Goal: Transaction & Acquisition: Purchase product/service

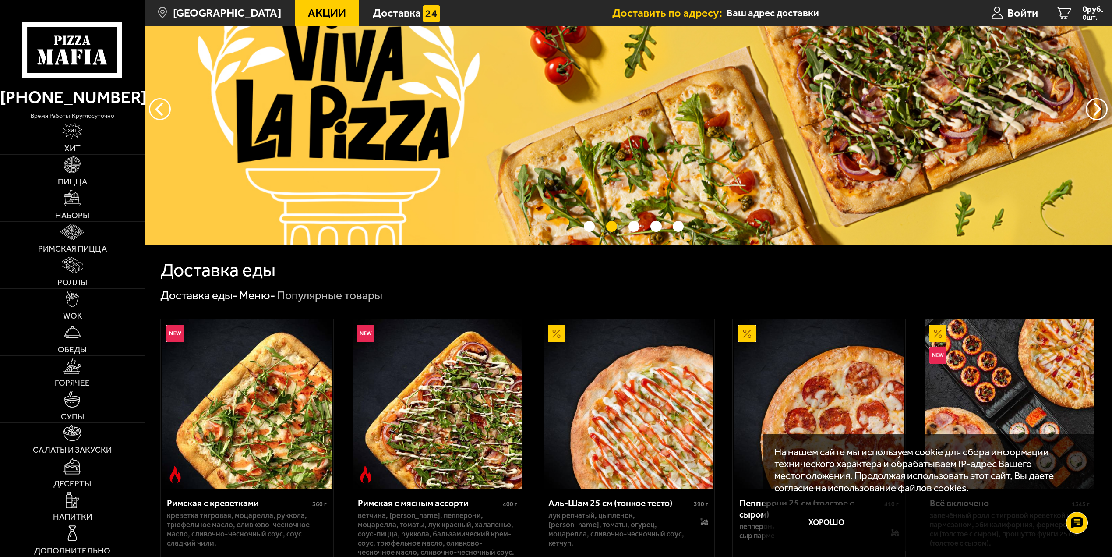
scroll to position [88, 0]
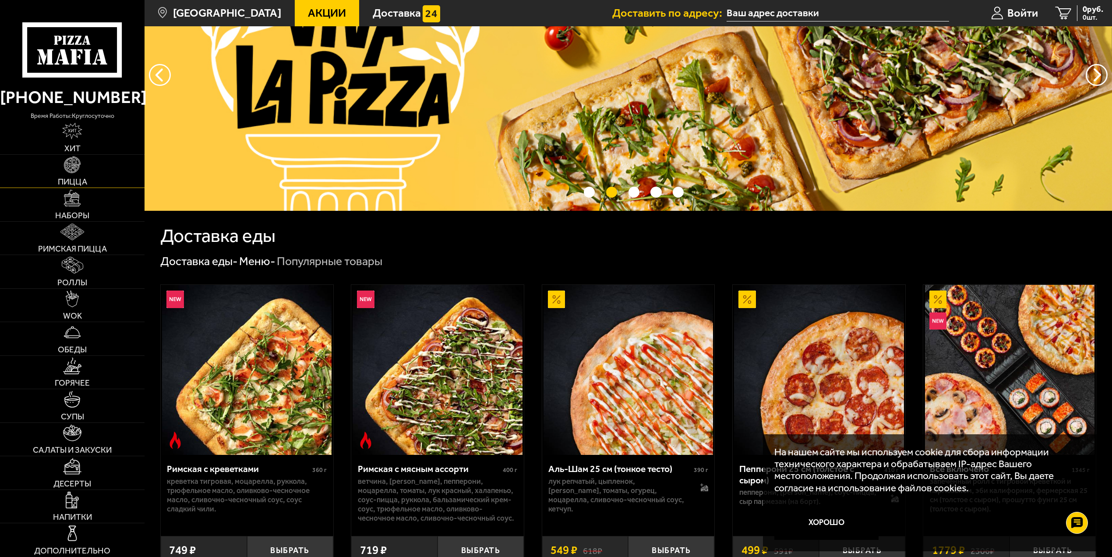
click at [69, 175] on link "Пицца" at bounding box center [72, 171] width 145 height 33
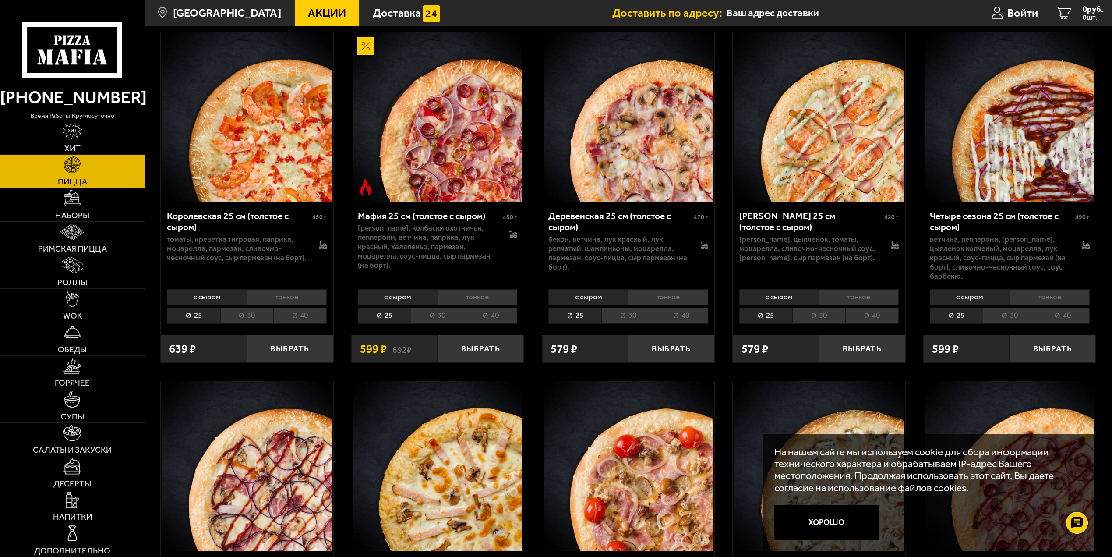
scroll to position [1433, 0]
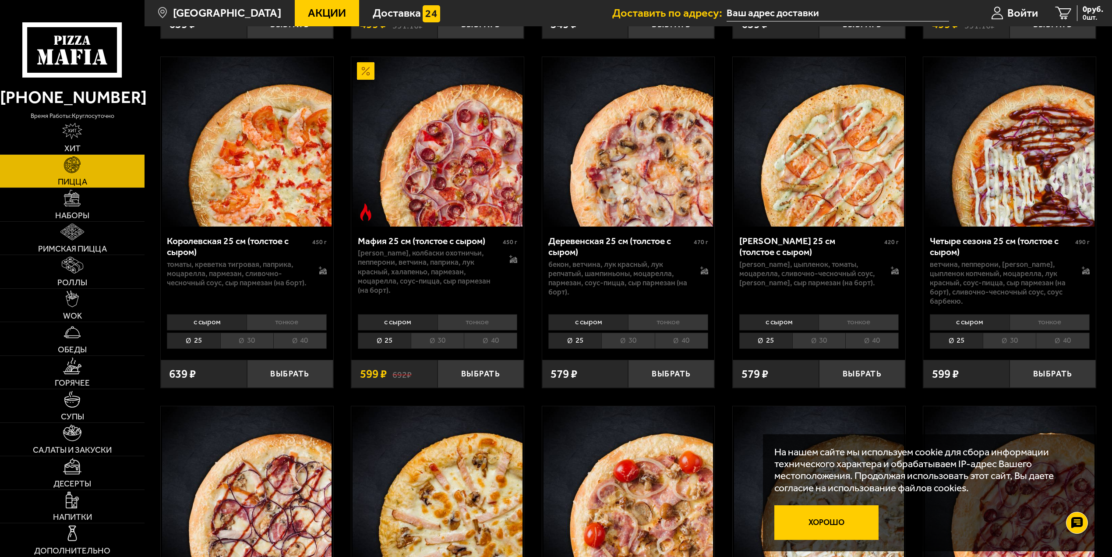
click at [850, 527] on button "Хорошо" at bounding box center [826, 522] width 104 height 35
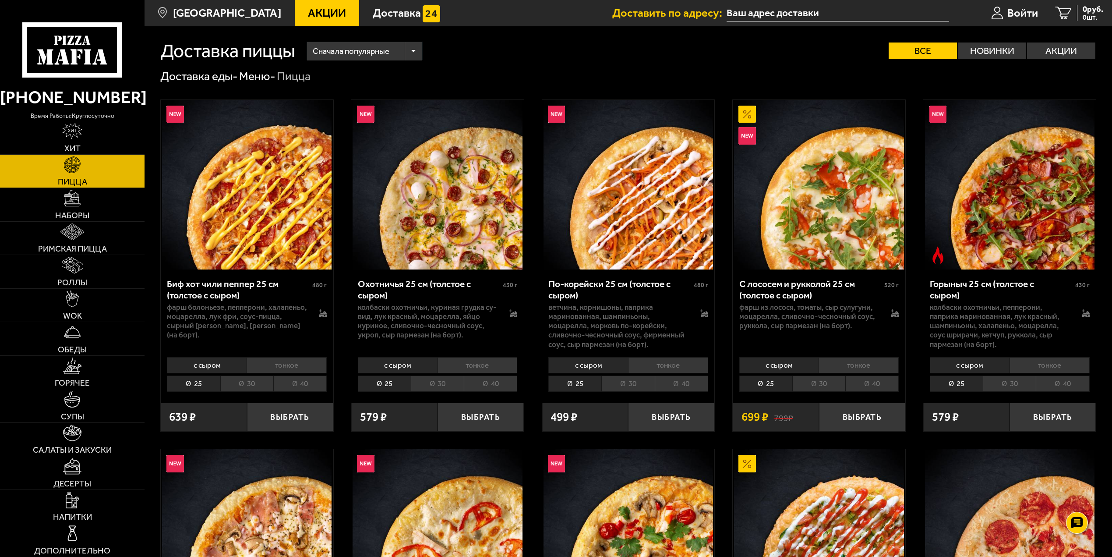
scroll to position [0, 0]
click at [878, 387] on li "40" at bounding box center [871, 384] width 53 height 16
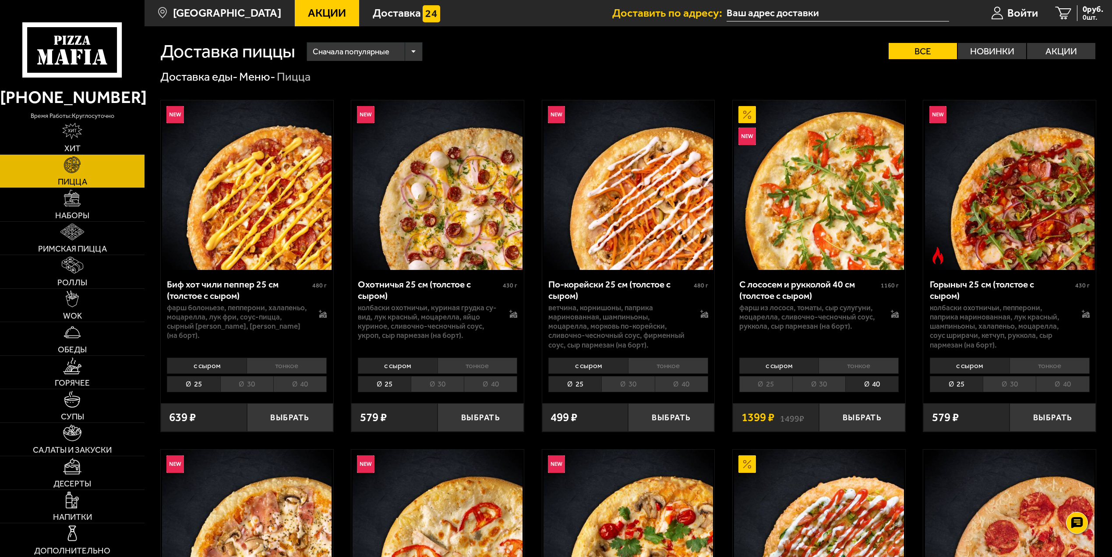
click at [815, 385] on li "30" at bounding box center [818, 384] width 53 height 16
click at [761, 386] on li "25" at bounding box center [765, 384] width 53 height 16
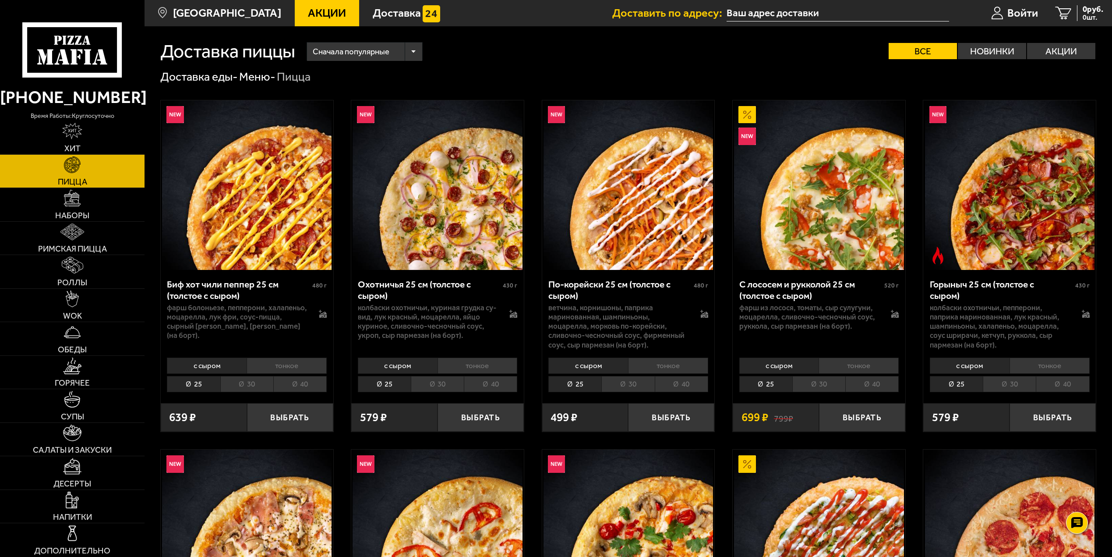
click at [814, 384] on li "30" at bounding box center [818, 384] width 53 height 16
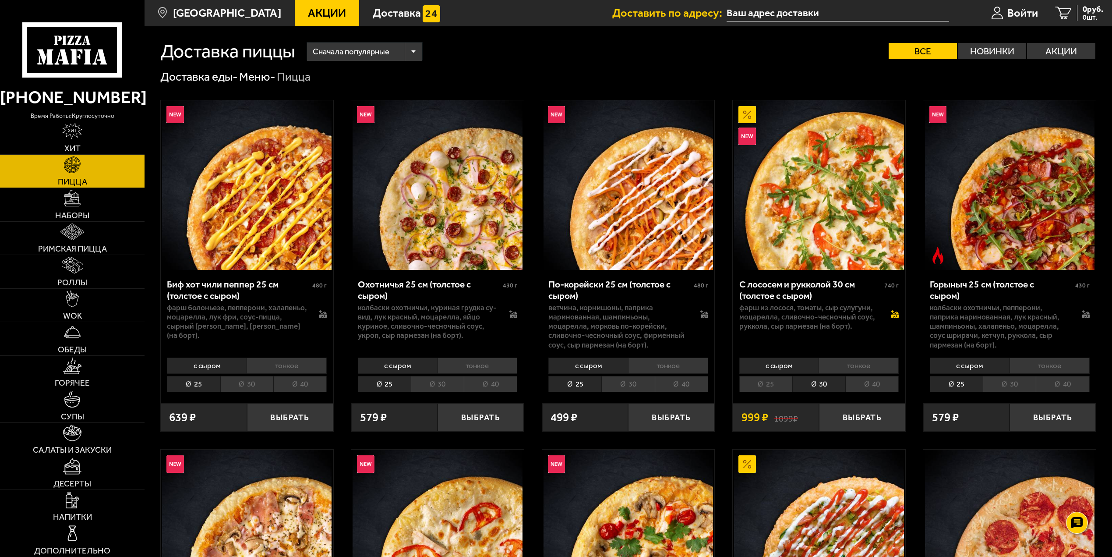
click at [898, 315] on icon at bounding box center [895, 314] width 8 height 8
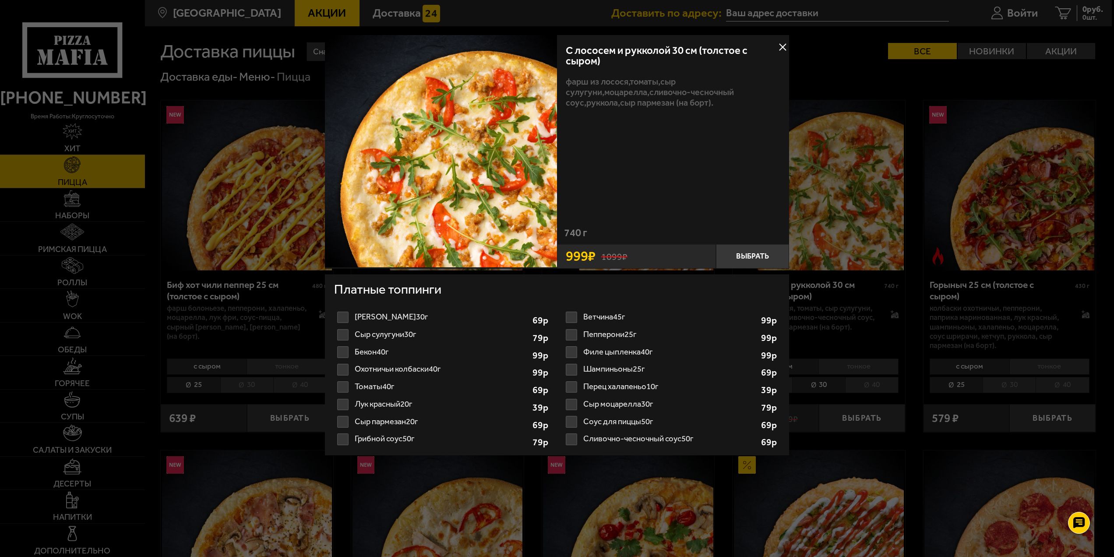
click at [779, 46] on button at bounding box center [782, 47] width 13 height 13
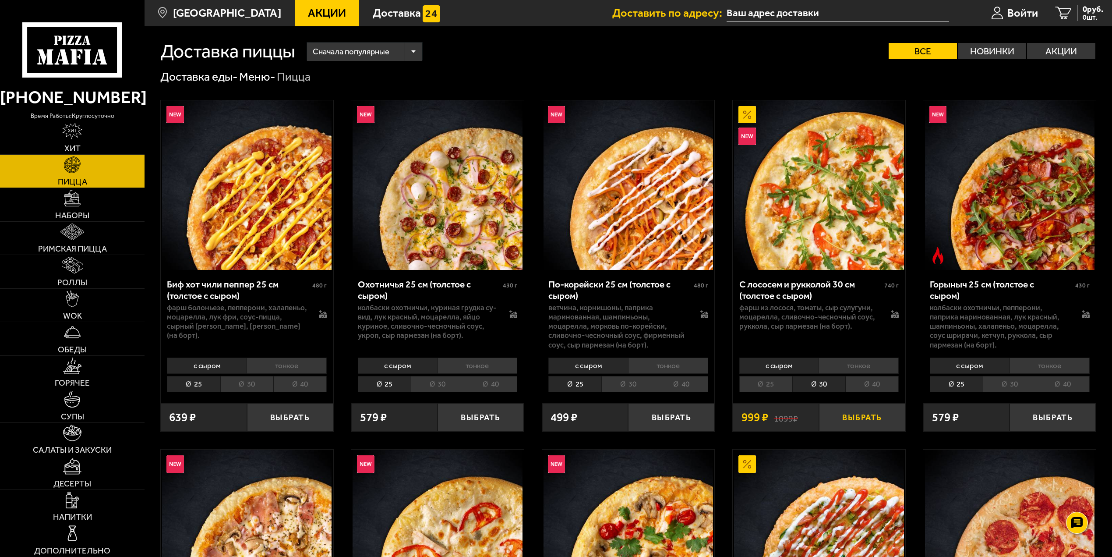
click at [874, 424] on button "Выбрать" at bounding box center [862, 417] width 86 height 28
click at [797, 10] on input "text" at bounding box center [829, 13] width 222 height 16
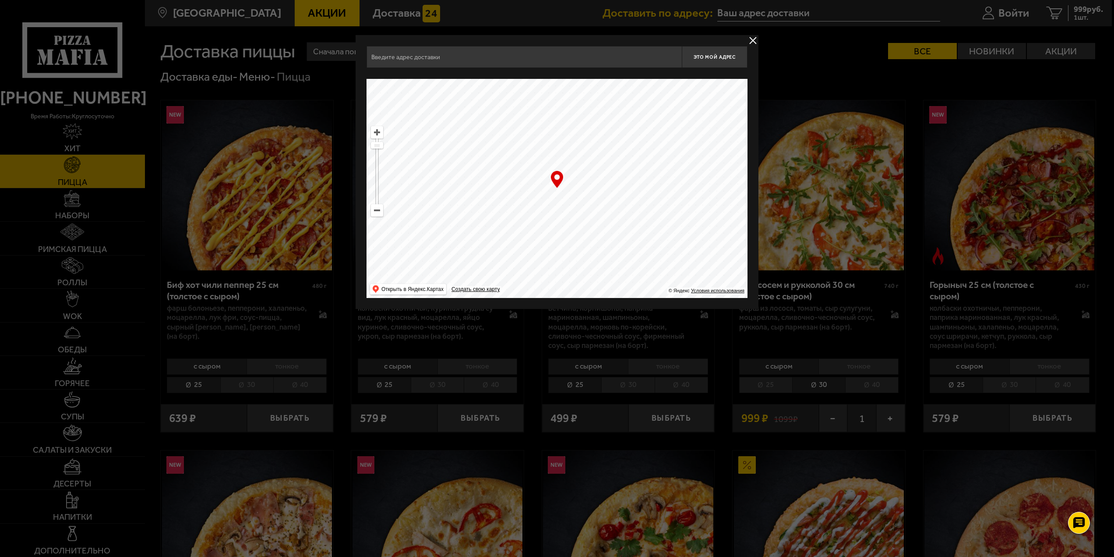
click at [437, 63] on input "text" at bounding box center [524, 57] width 315 height 22
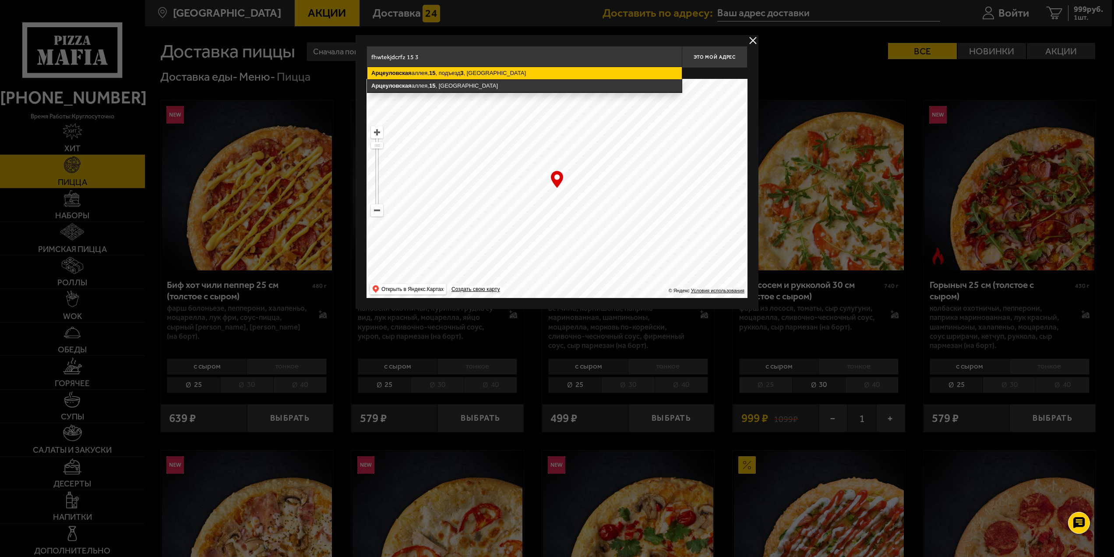
click at [460, 68] on ymaps "[STREET_ADDRESS]" at bounding box center [524, 73] width 314 height 12
type input "[STREET_ADDRESS]"
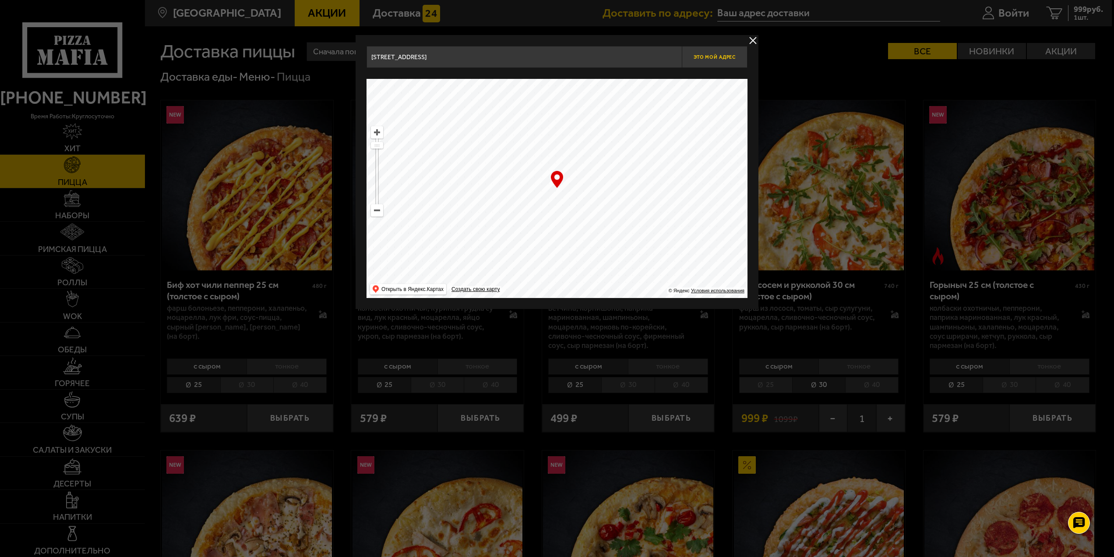
click at [710, 53] on button "Это мой адрес" at bounding box center [715, 57] width 66 height 22
type input "Арцеуловская аллея, 15, подъезд 3"
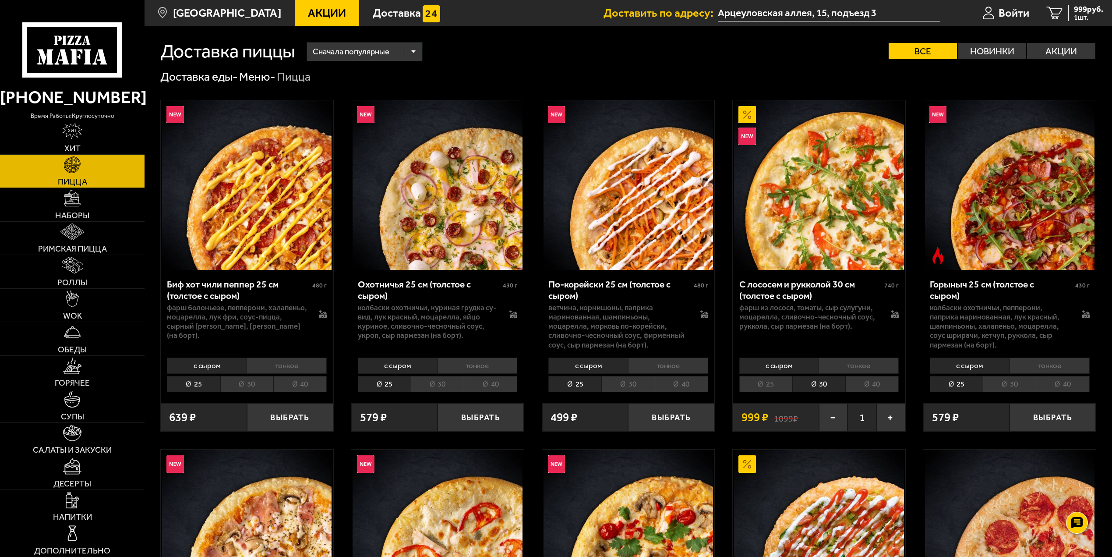
click at [857, 366] on li "тонкое" at bounding box center [858, 365] width 80 height 16
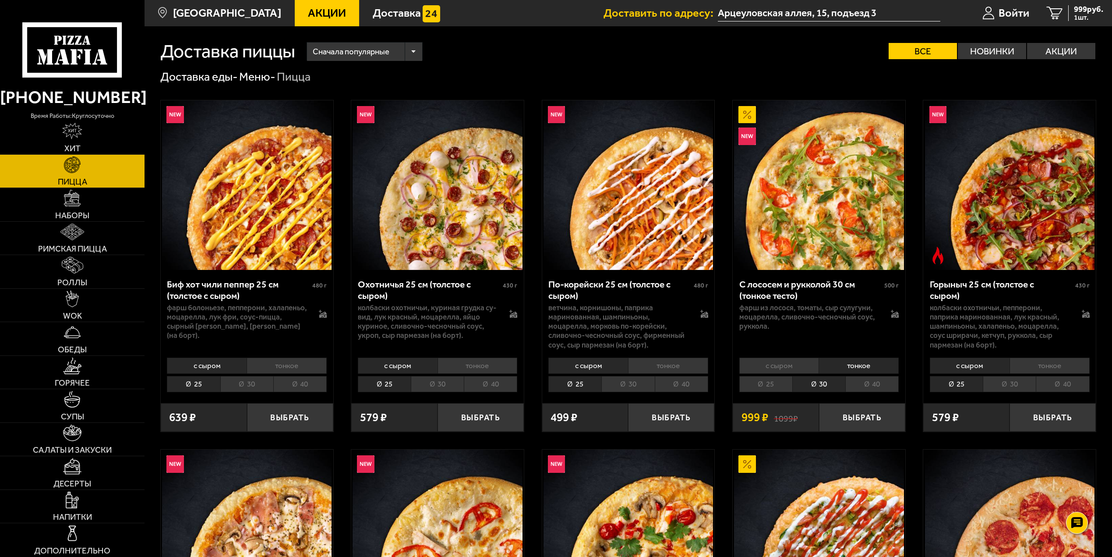
click at [794, 365] on li "с сыром" at bounding box center [779, 365] width 80 height 16
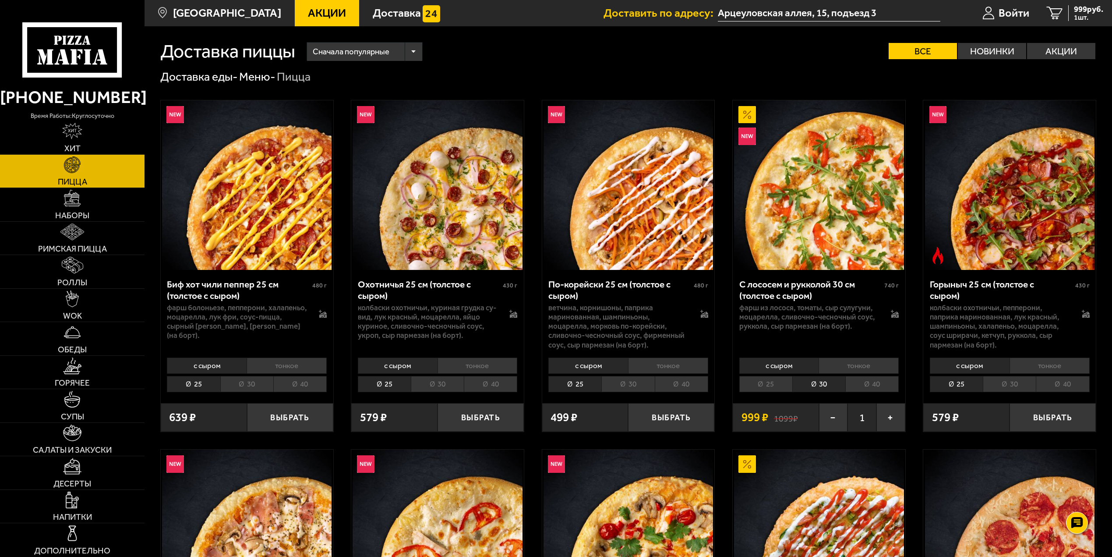
click at [838, 364] on li "тонкое" at bounding box center [858, 365] width 80 height 16
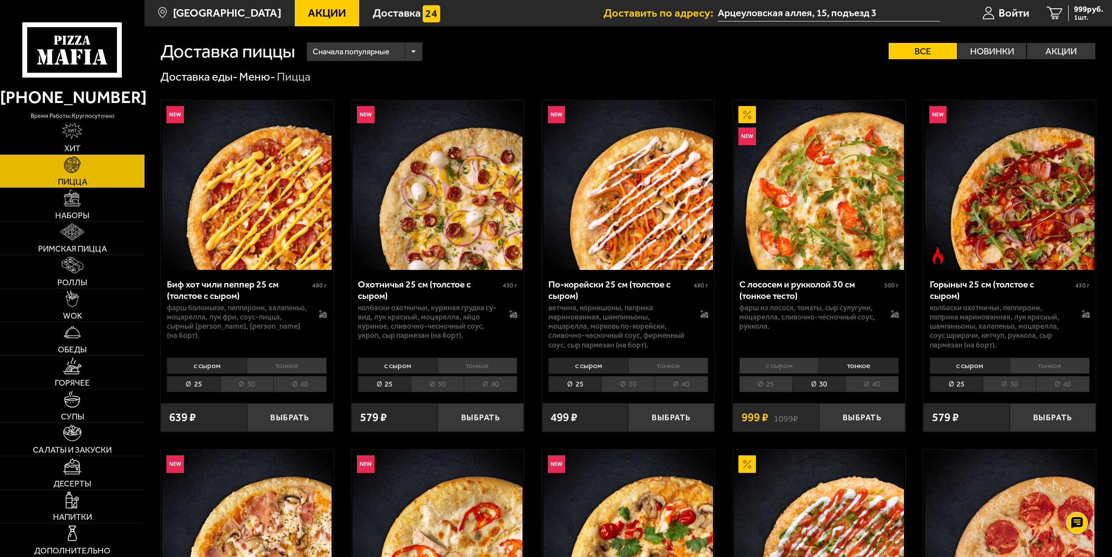
click at [787, 363] on li "с сыром" at bounding box center [779, 365] width 80 height 16
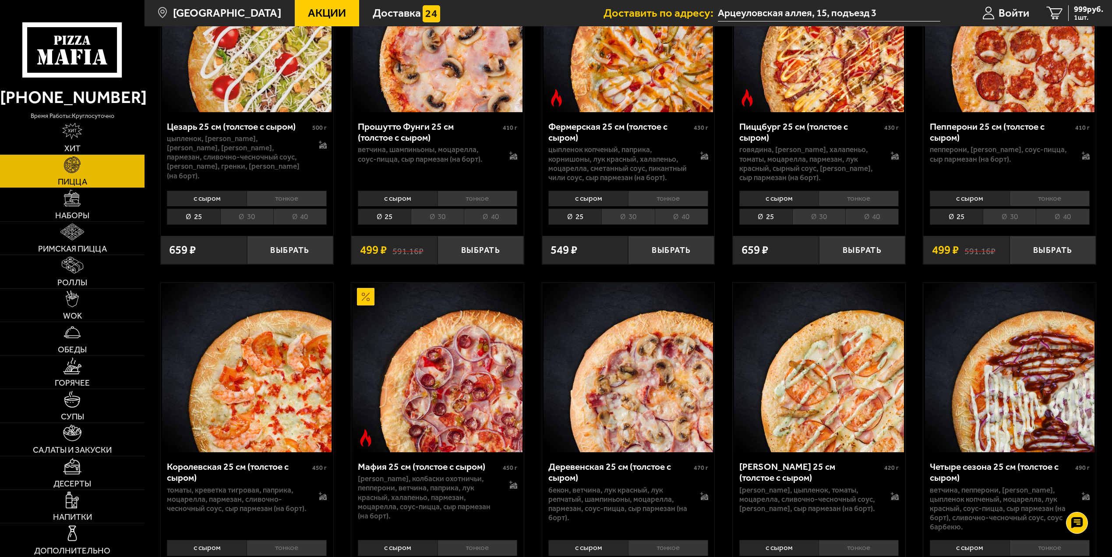
scroll to position [1139, 0]
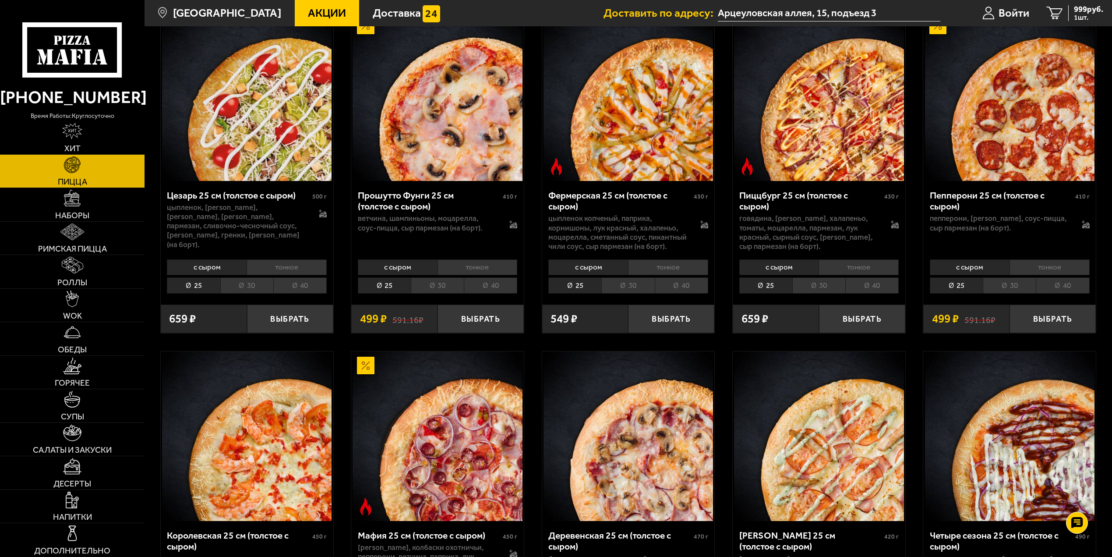
click at [1009, 277] on li "30" at bounding box center [1009, 285] width 53 height 16
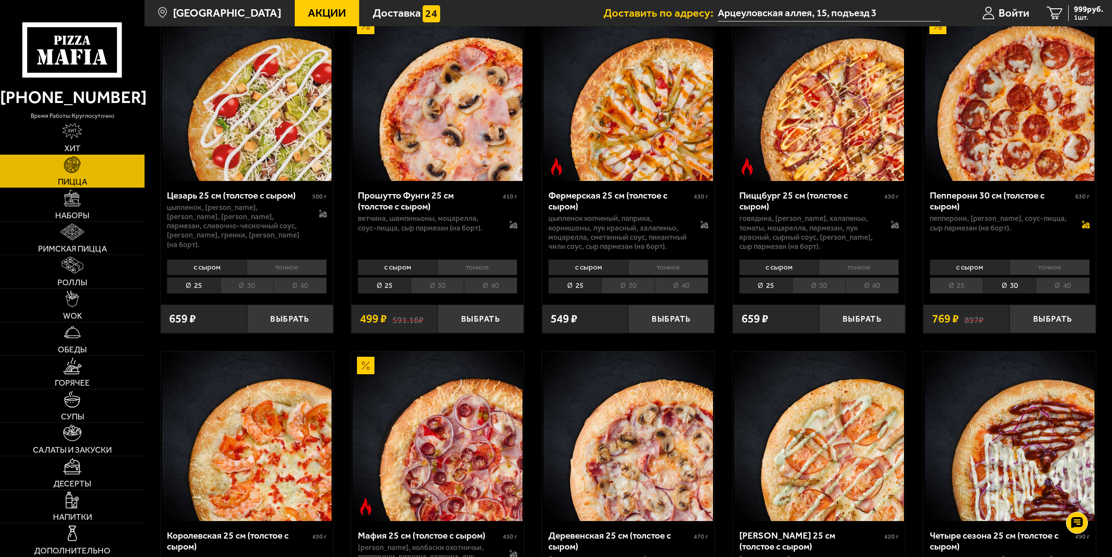
click at [1087, 222] on icon at bounding box center [1085, 225] width 7 height 6
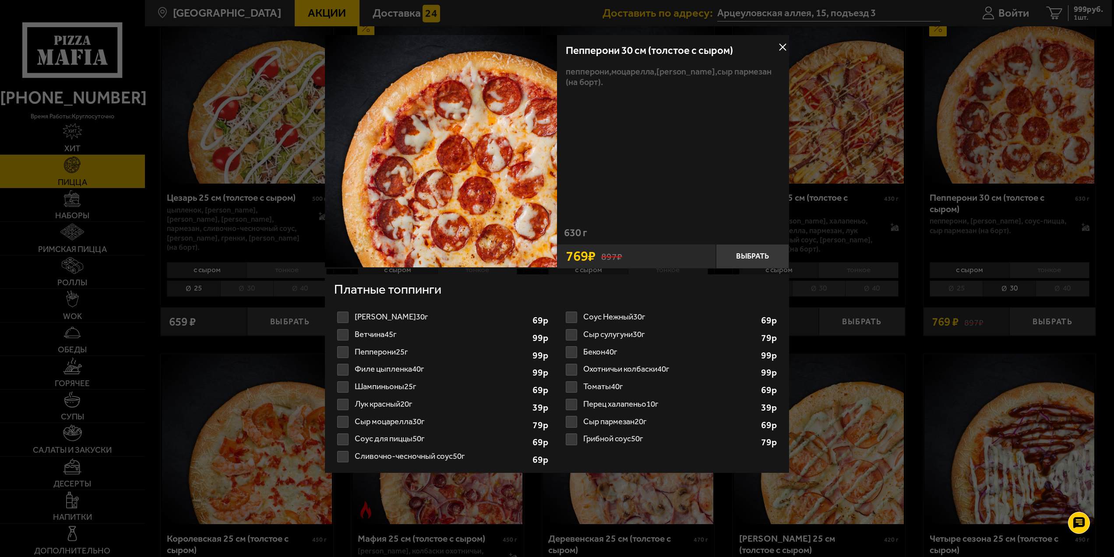
click at [785, 48] on button at bounding box center [782, 47] width 13 height 13
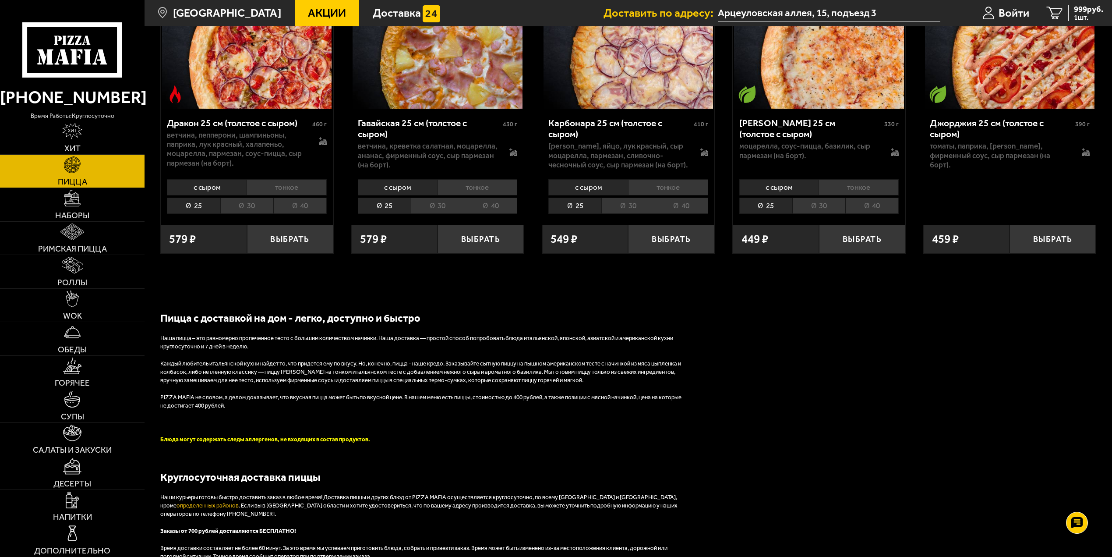
scroll to position [2277, 0]
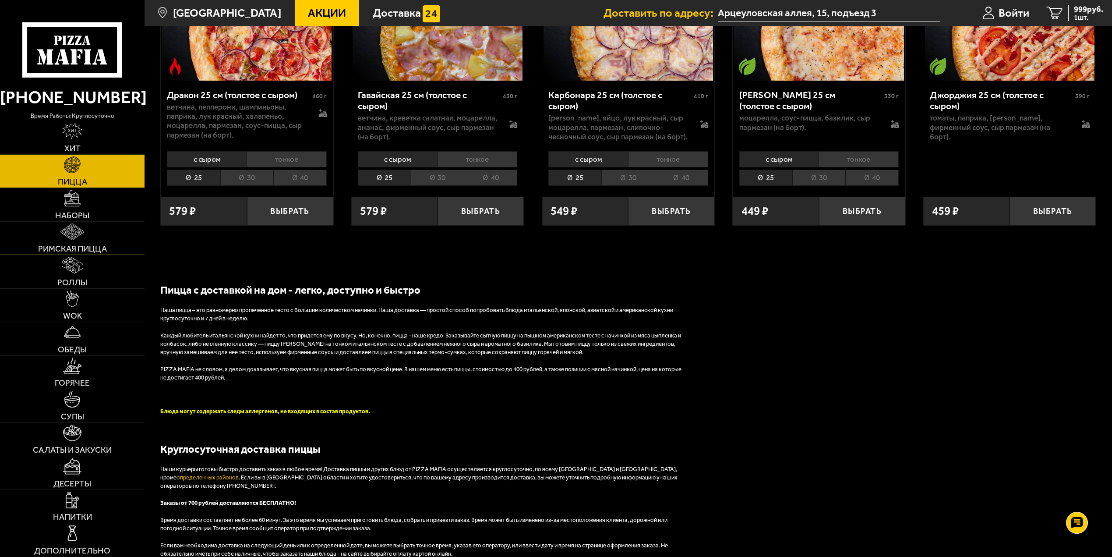
click at [81, 234] on img at bounding box center [72, 231] width 24 height 17
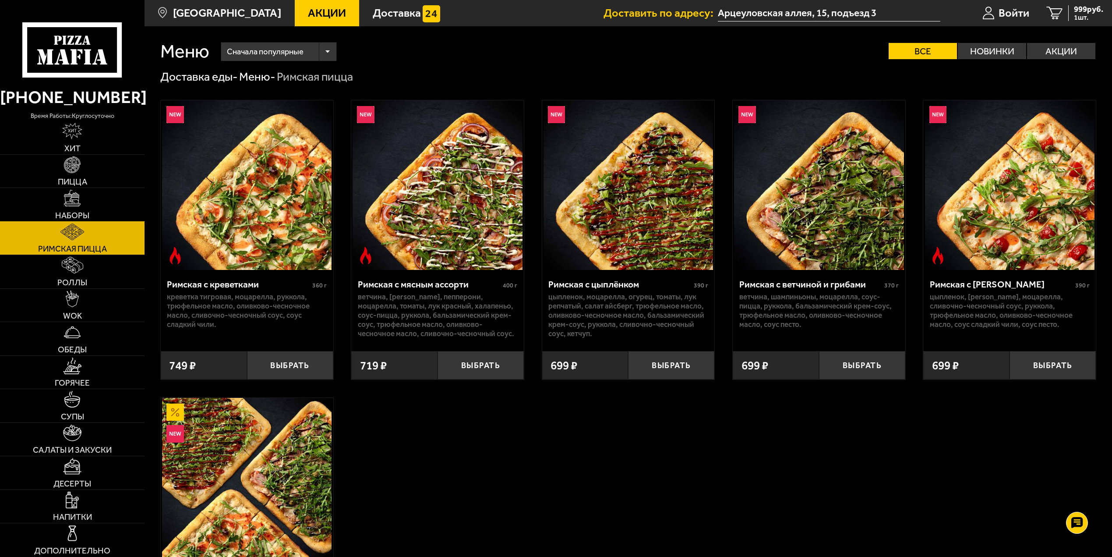
click at [97, 203] on link "Наборы" at bounding box center [72, 204] width 145 height 33
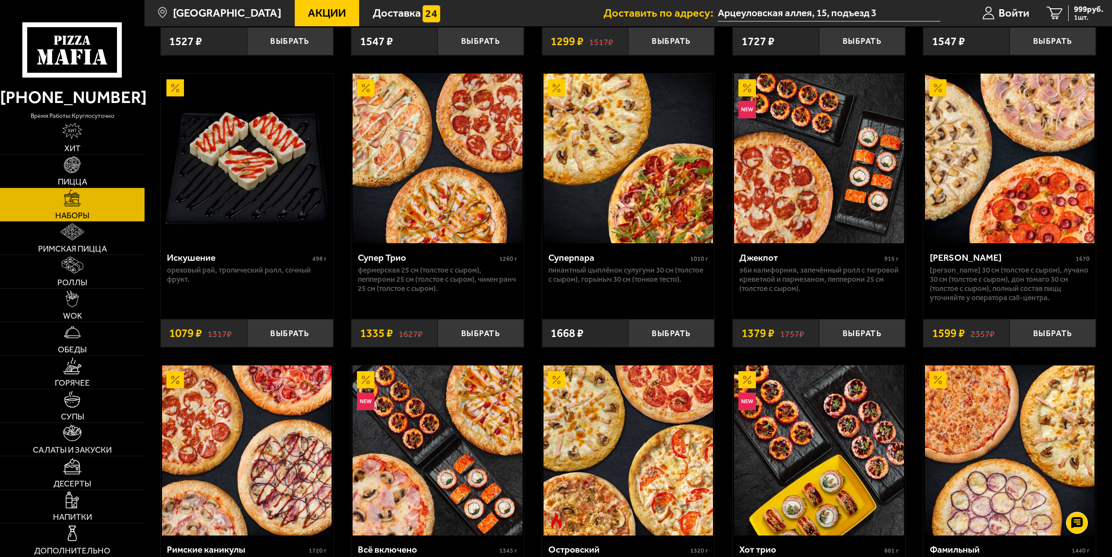
scroll to position [744, 0]
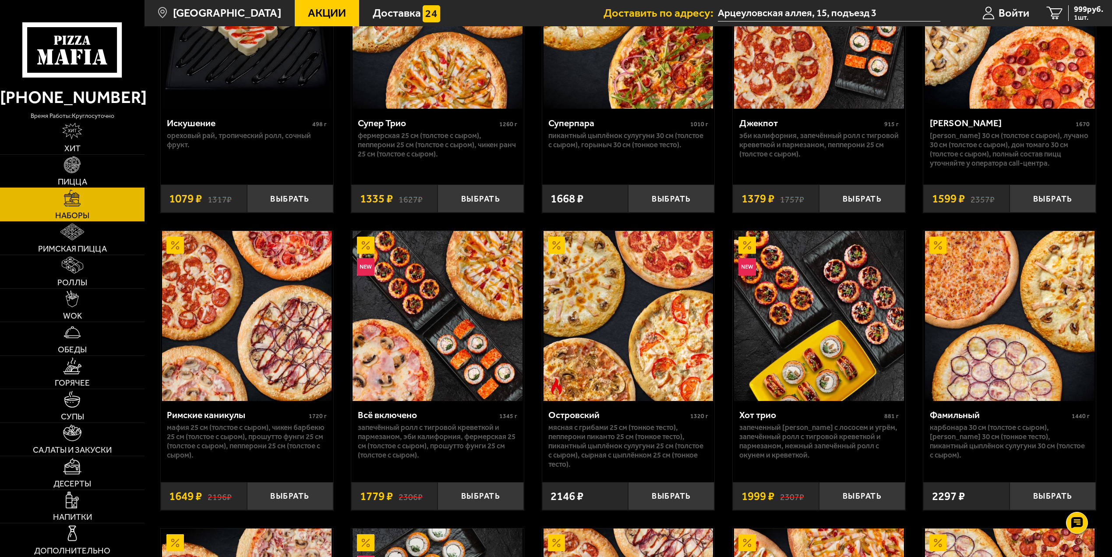
click at [78, 173] on link "Пицца" at bounding box center [72, 171] width 145 height 33
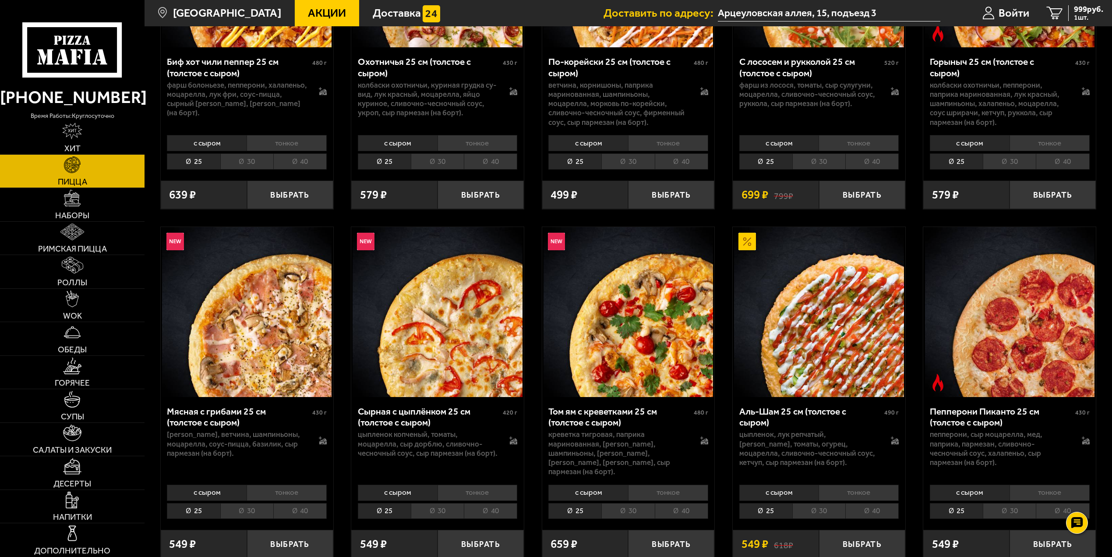
scroll to position [357, 0]
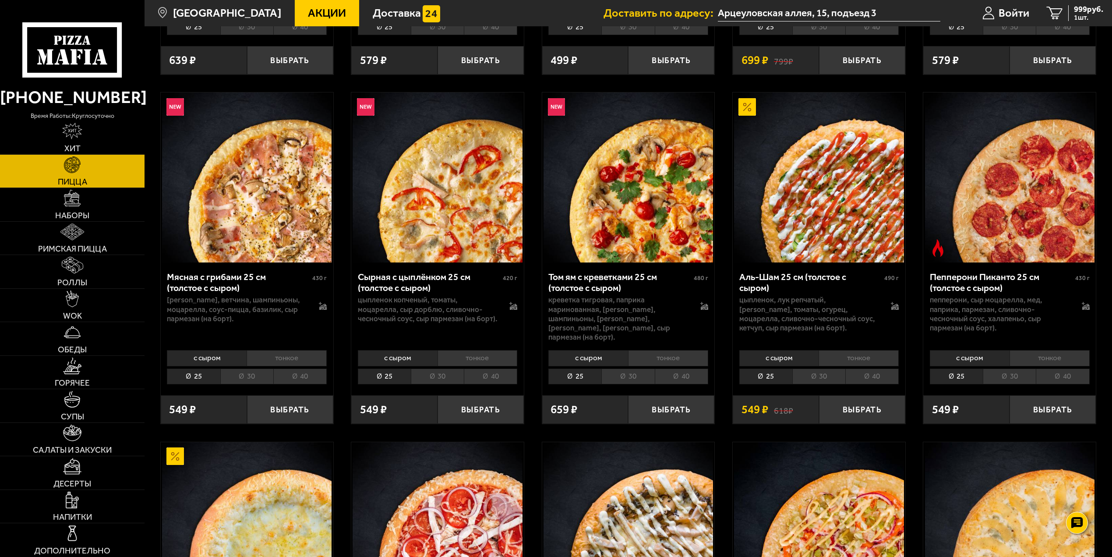
click at [490, 373] on li "40" at bounding box center [490, 376] width 53 height 16
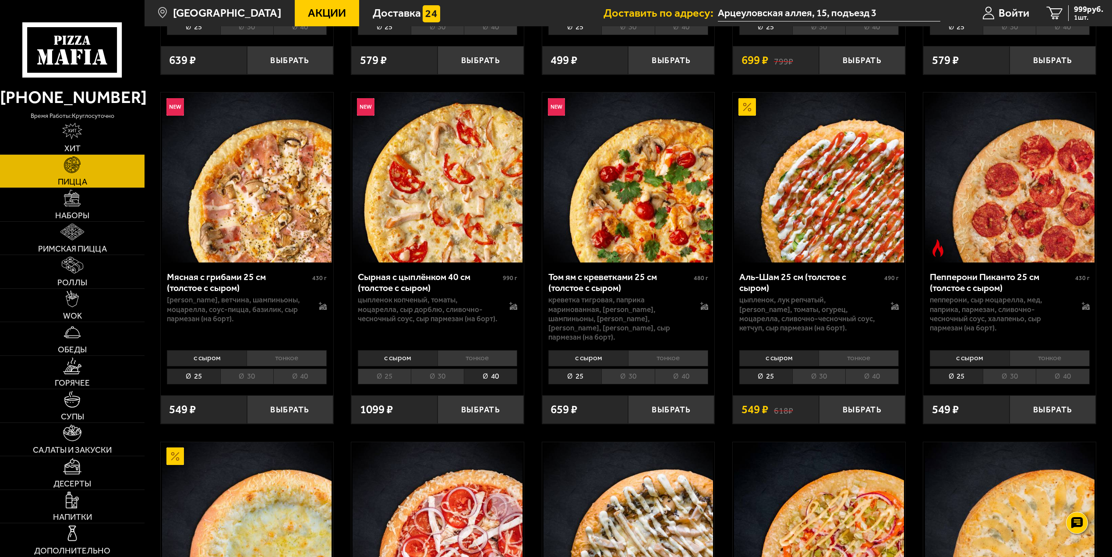
click at [439, 368] on li "30" at bounding box center [437, 376] width 53 height 16
click at [487, 368] on li "40" at bounding box center [490, 376] width 53 height 16
click at [434, 370] on li "30" at bounding box center [437, 376] width 53 height 16
click at [488, 370] on li "40" at bounding box center [490, 376] width 53 height 16
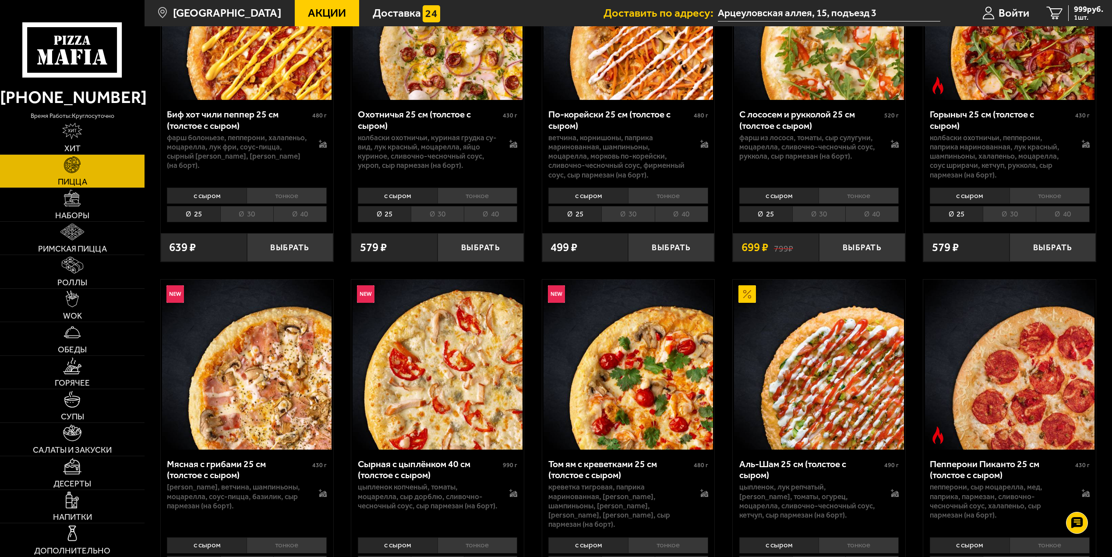
scroll to position [88, 0]
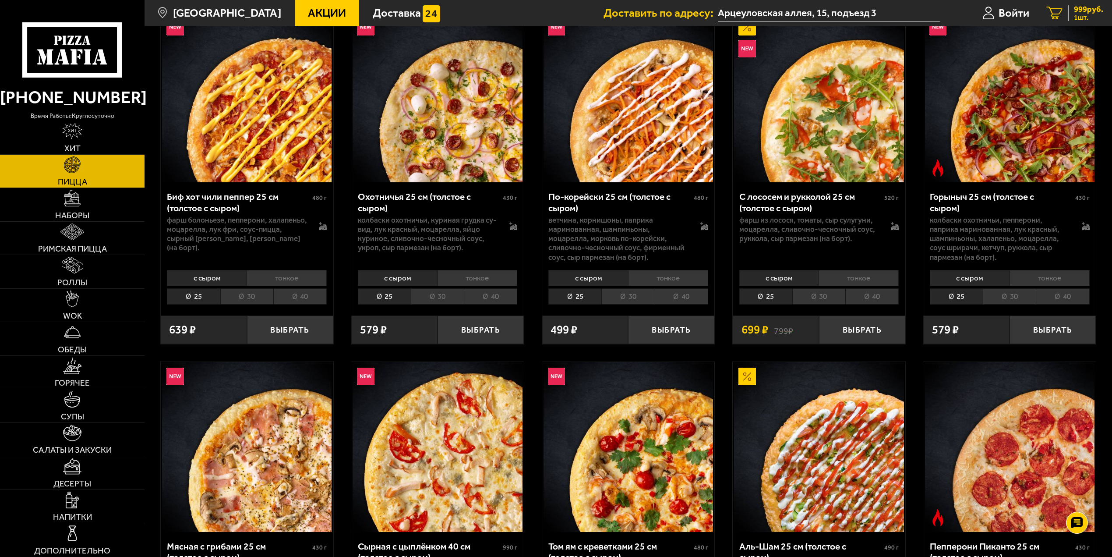
click at [1081, 14] on span "1 шт." at bounding box center [1088, 17] width 29 height 7
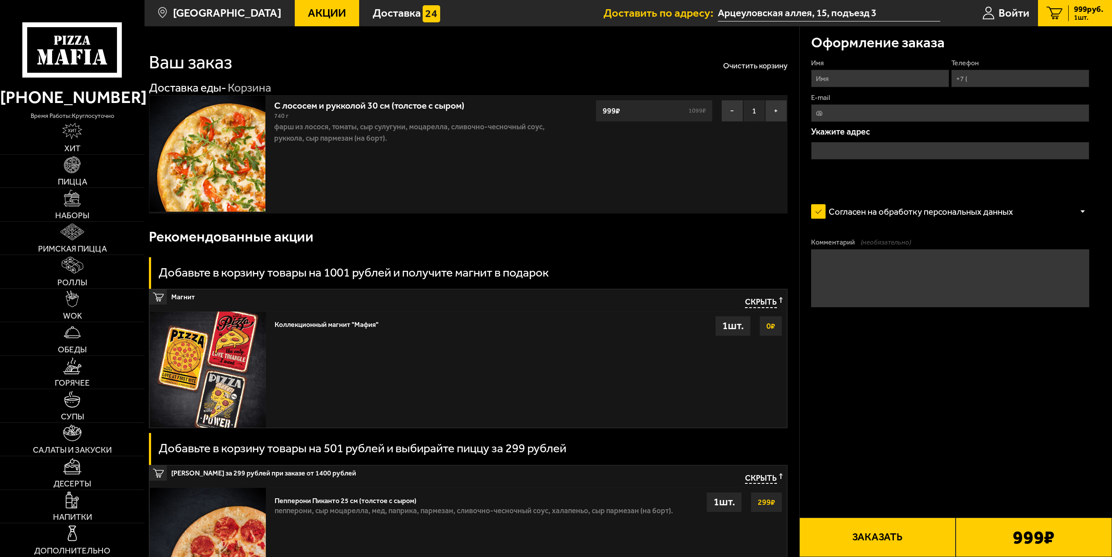
type input "Арцеуловская аллея, 15, подъезд 3"
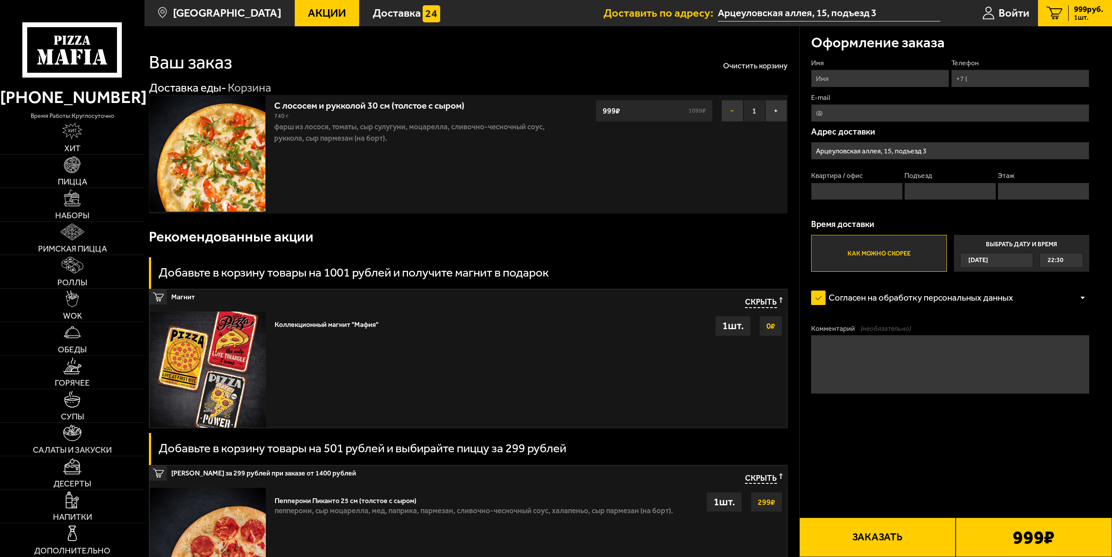
click at [733, 108] on button "−" at bounding box center [732, 111] width 22 height 22
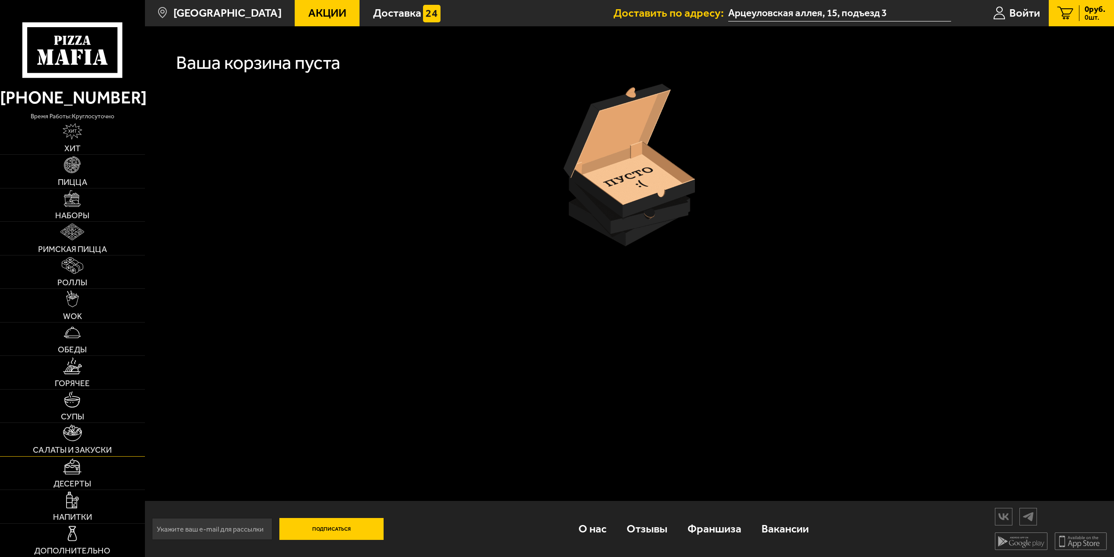
click at [74, 441] on link "Салаты и закуски" at bounding box center [72, 439] width 145 height 33
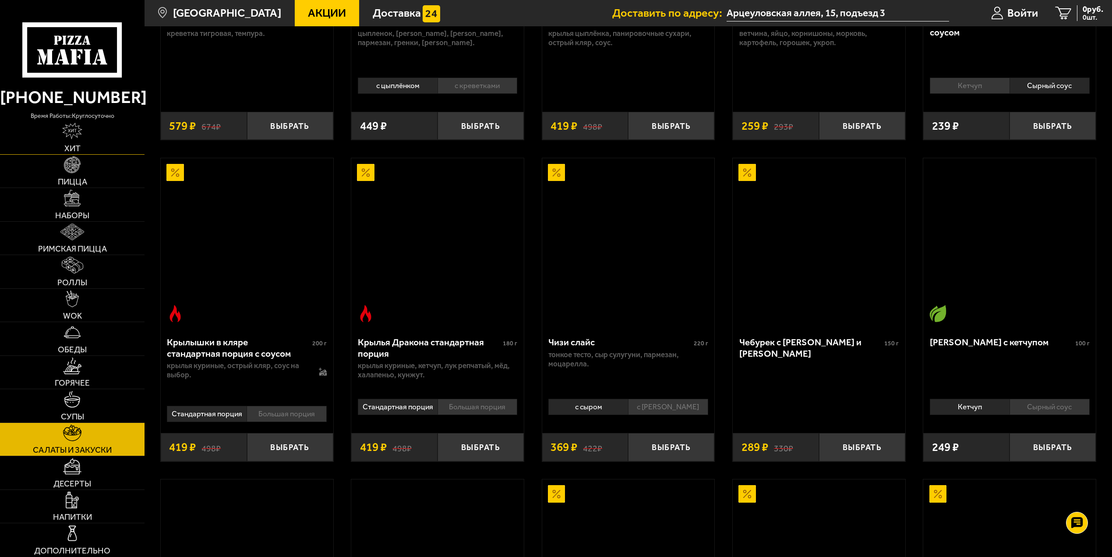
scroll to position [263, 0]
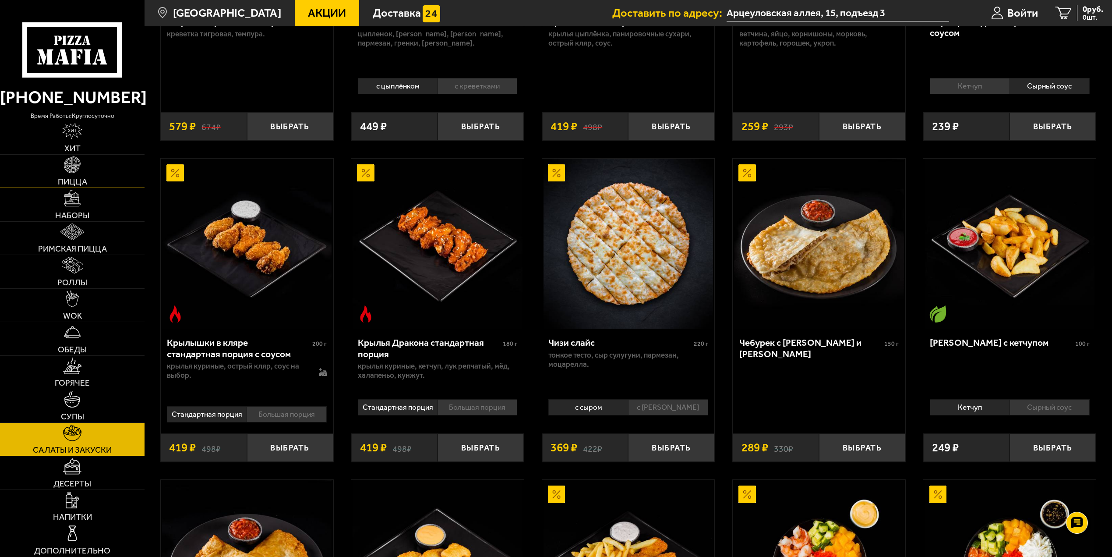
click at [79, 177] on span "Пицца" at bounding box center [72, 181] width 29 height 8
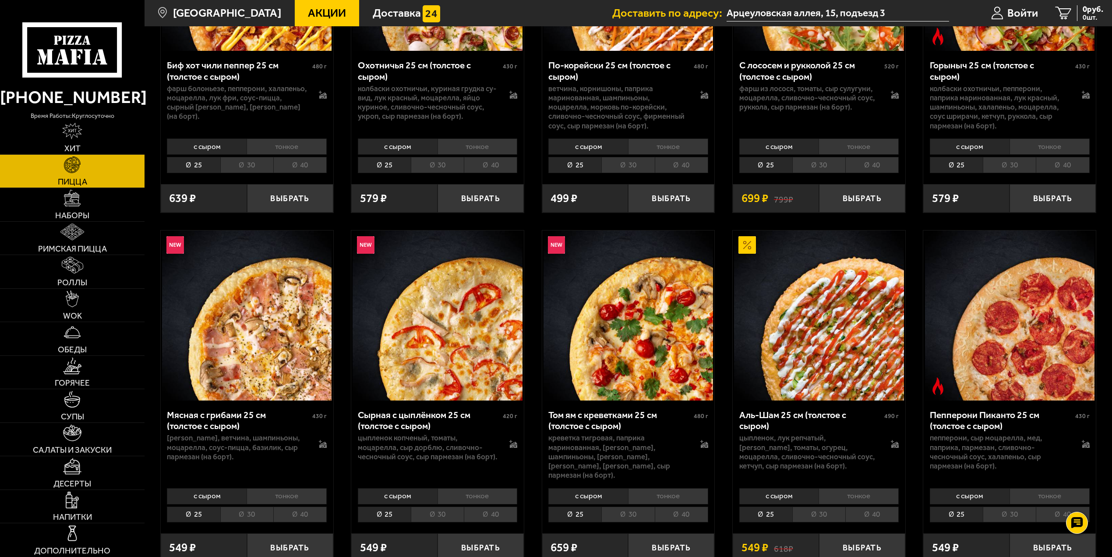
scroll to position [438, 0]
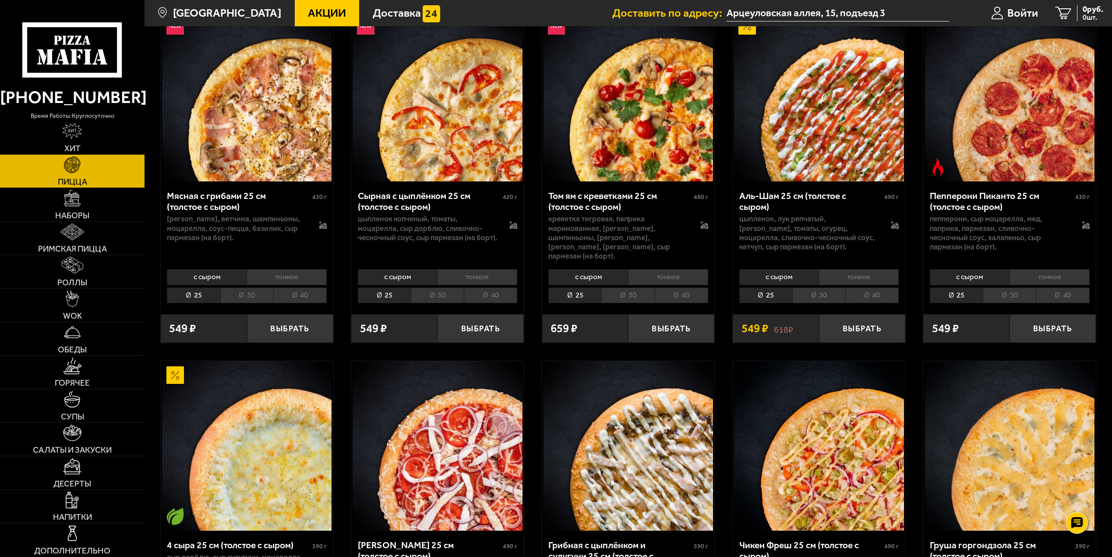
click at [485, 288] on li "40" at bounding box center [490, 295] width 53 height 16
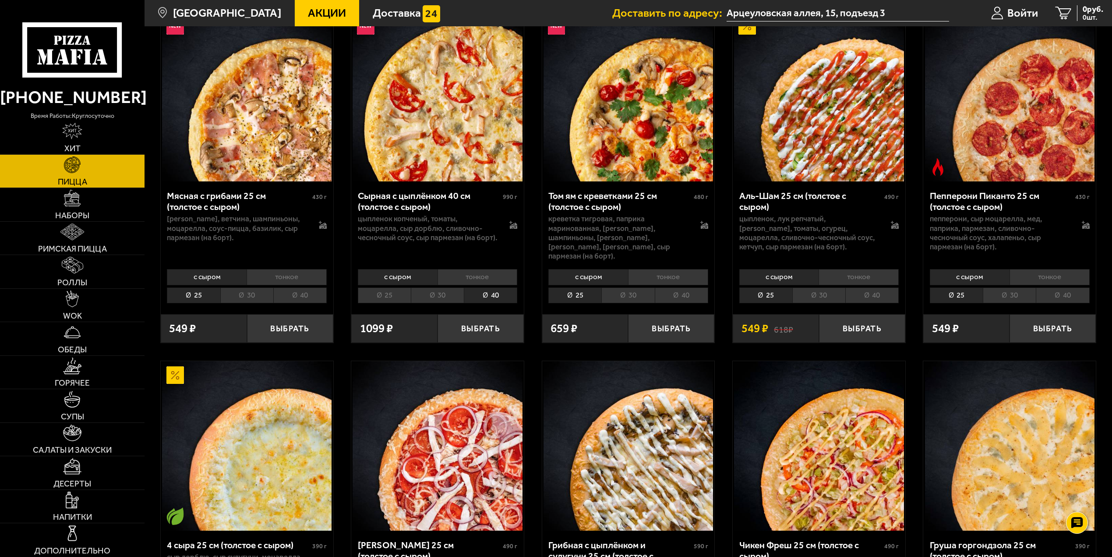
click at [451, 287] on li "30" at bounding box center [437, 295] width 53 height 16
click at [497, 287] on li "40" at bounding box center [490, 295] width 53 height 16
click at [512, 223] on icon at bounding box center [512, 224] width 6 height 7
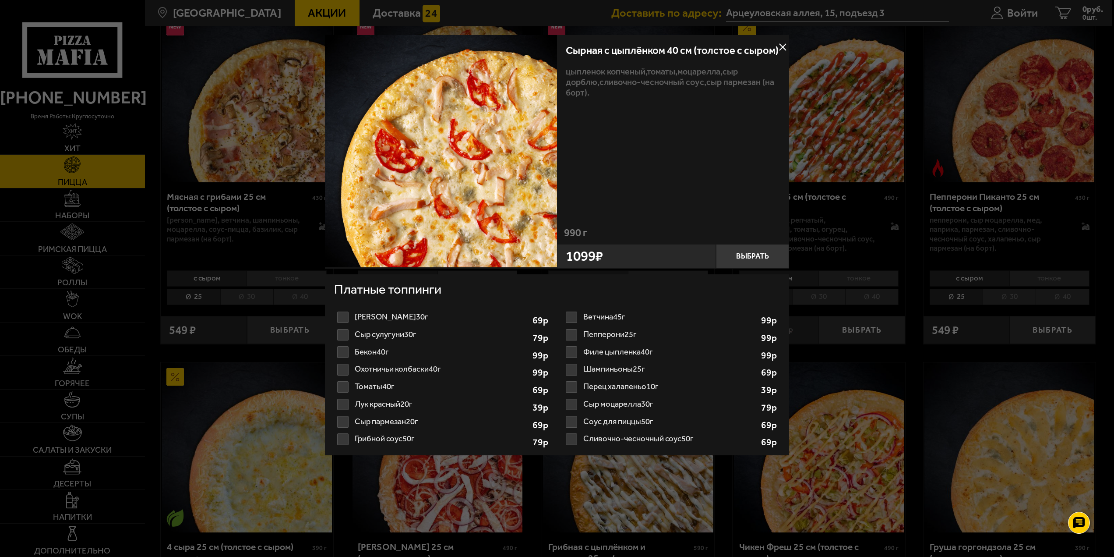
click at [779, 52] on button at bounding box center [782, 47] width 13 height 13
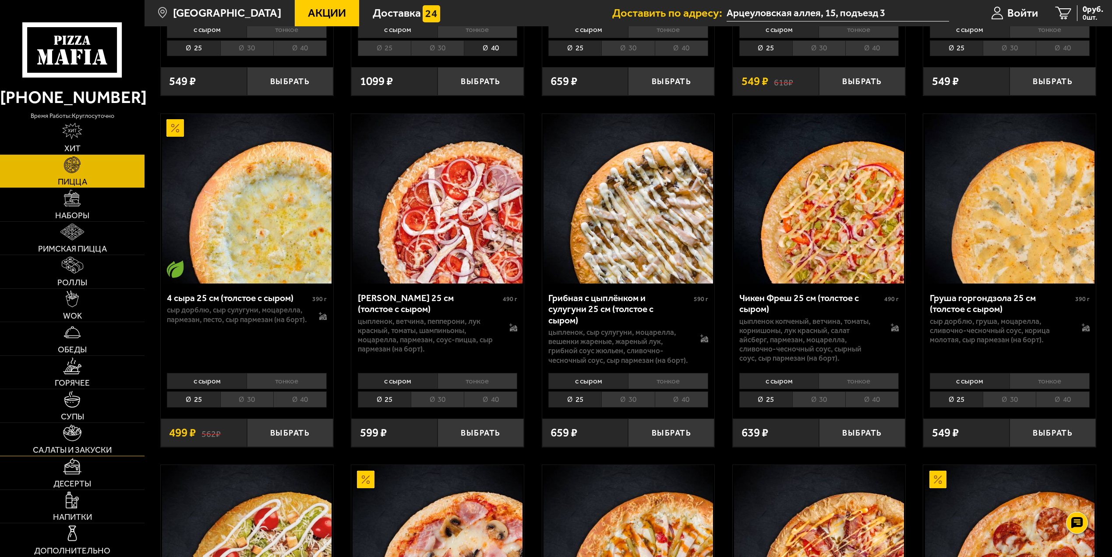
scroll to position [788, 0]
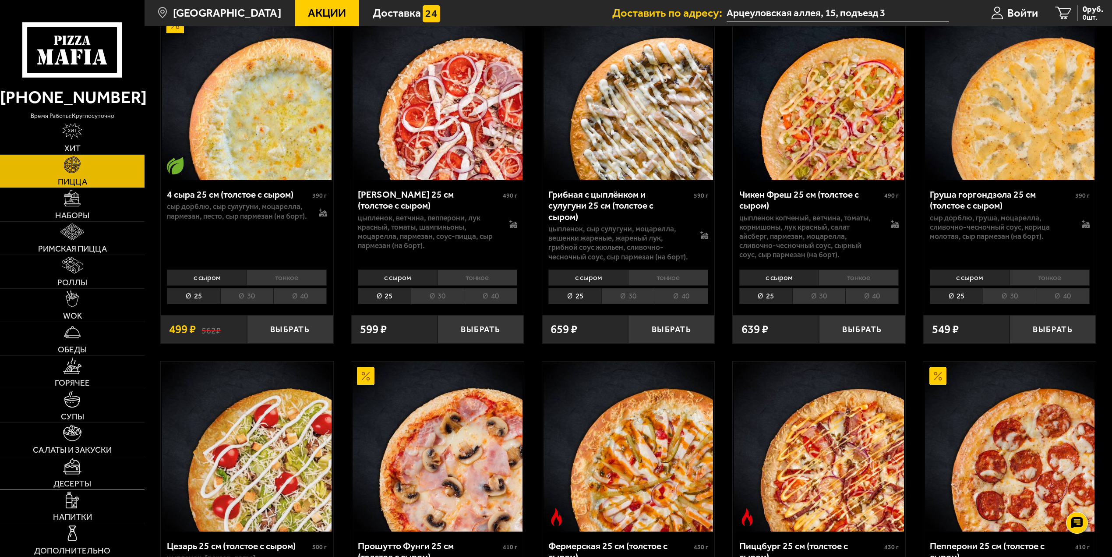
click at [79, 477] on link "Десерты" at bounding box center [72, 472] width 145 height 33
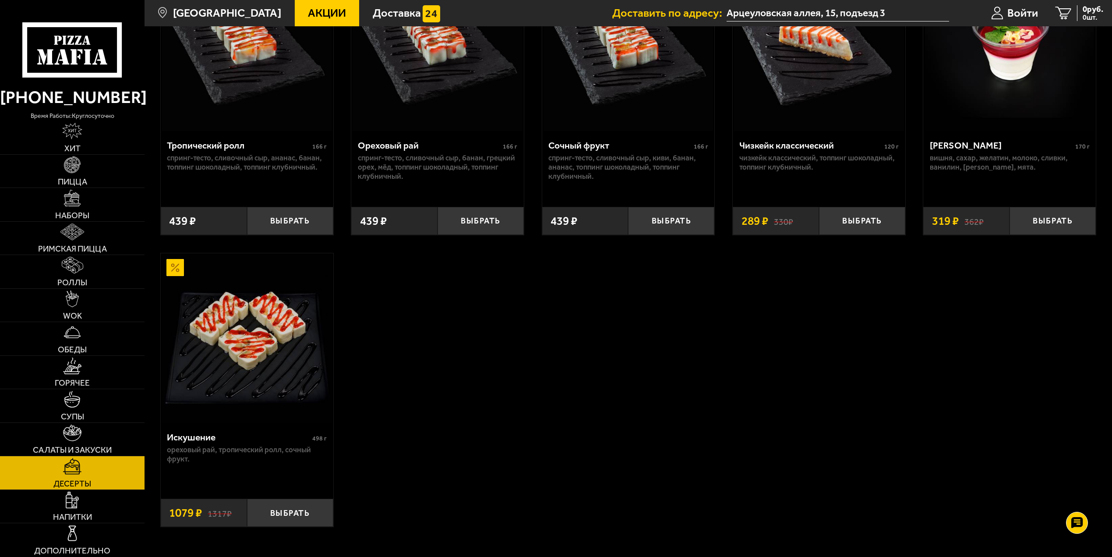
scroll to position [438, 0]
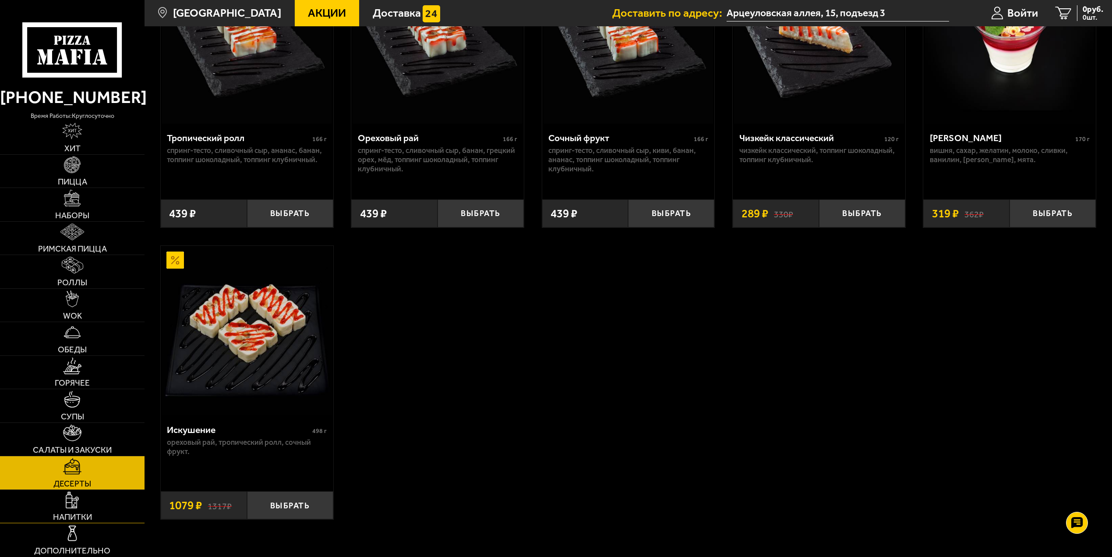
click at [85, 504] on link "Напитки" at bounding box center [72, 506] width 145 height 33
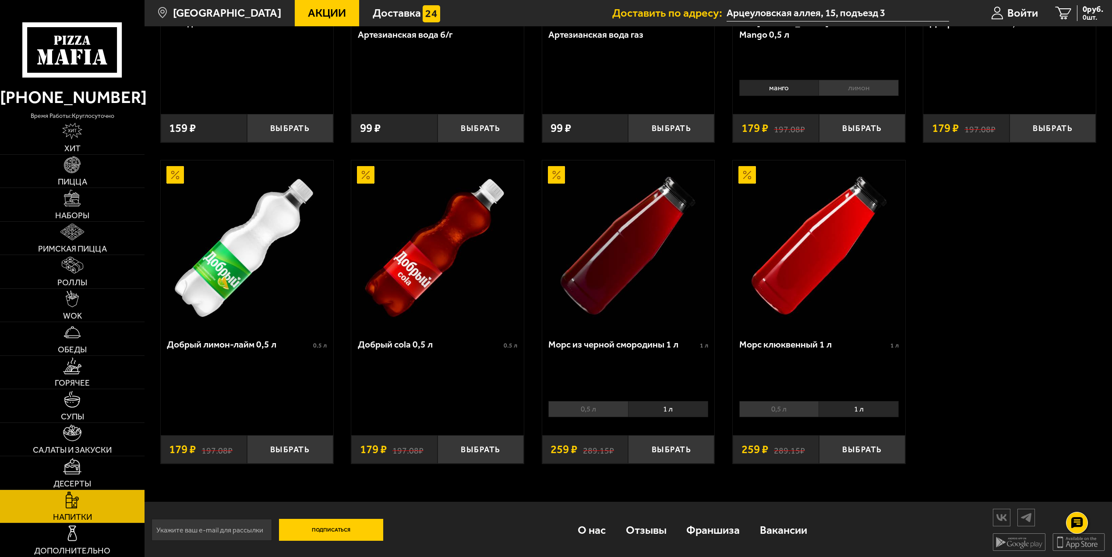
scroll to position [556, 0]
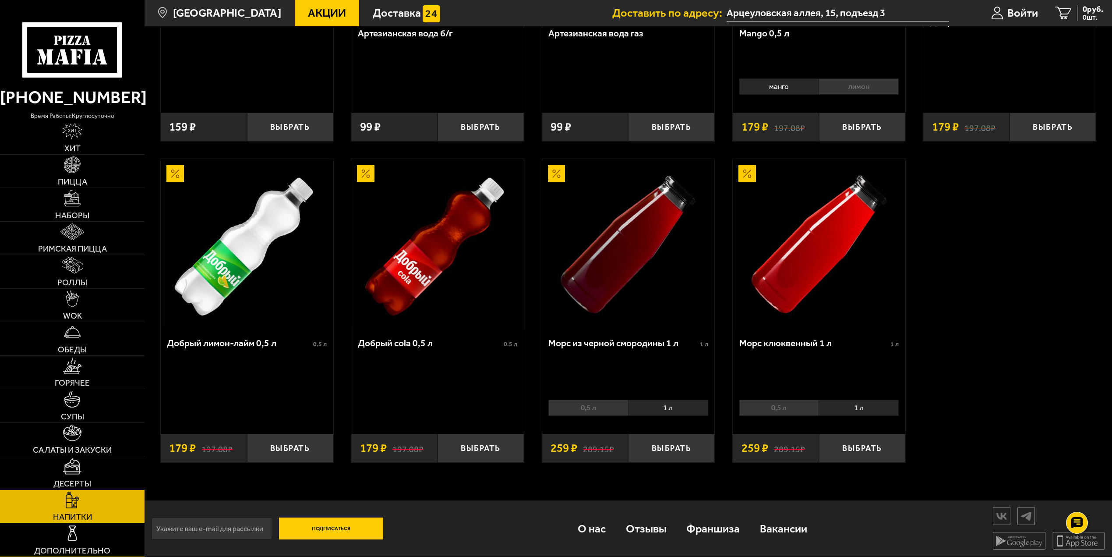
click at [79, 526] on img at bounding box center [72, 533] width 17 height 17
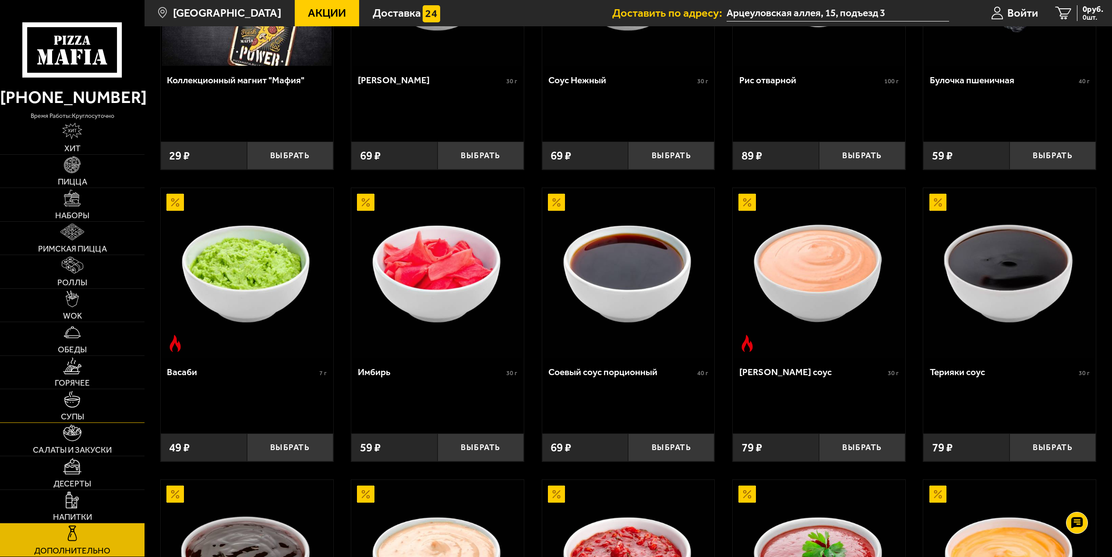
scroll to position [59, 0]
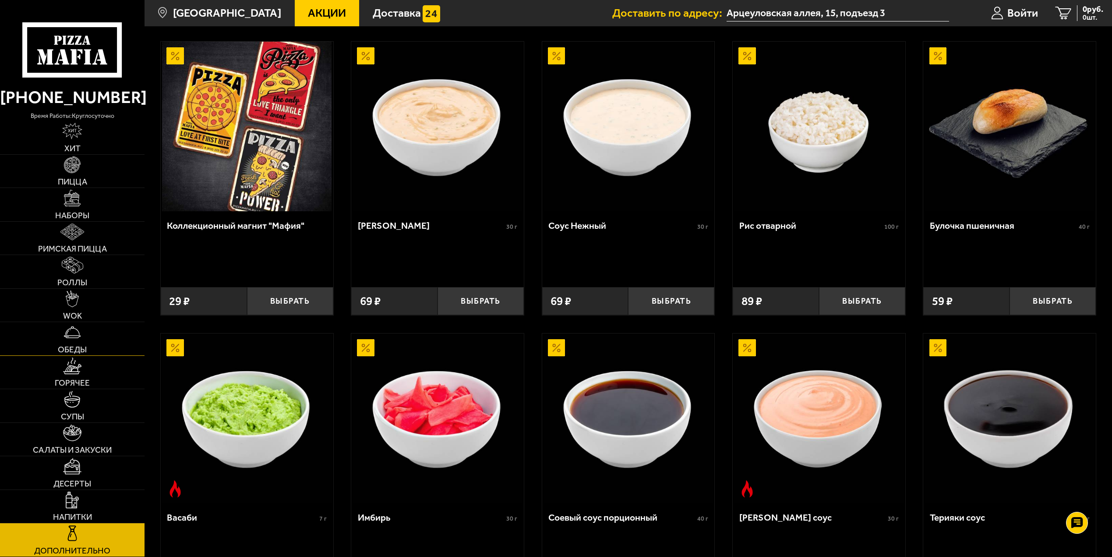
click at [86, 341] on link "Обеды" at bounding box center [72, 338] width 145 height 33
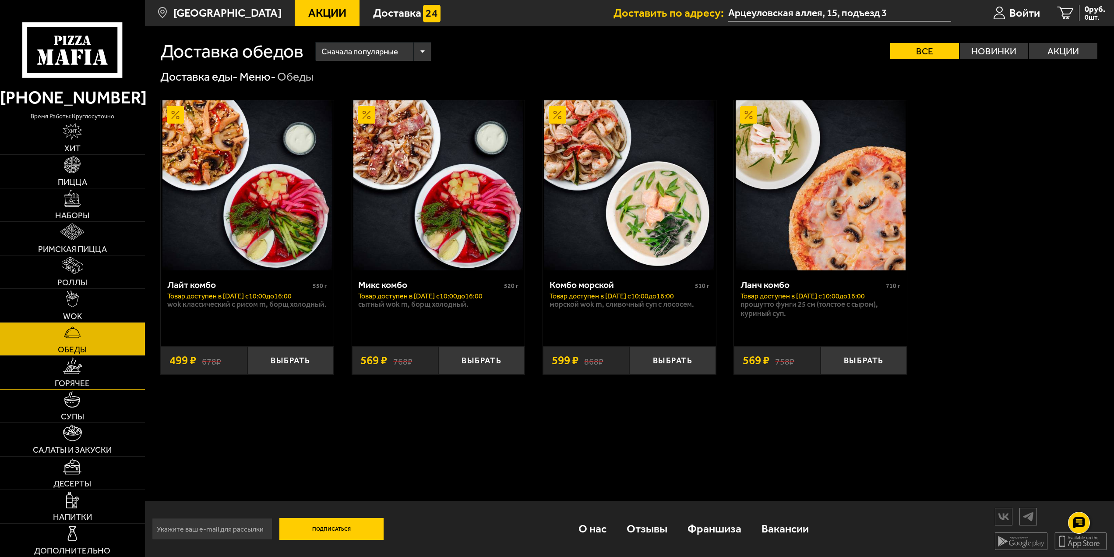
click at [84, 377] on link "Горячее" at bounding box center [72, 372] width 145 height 33
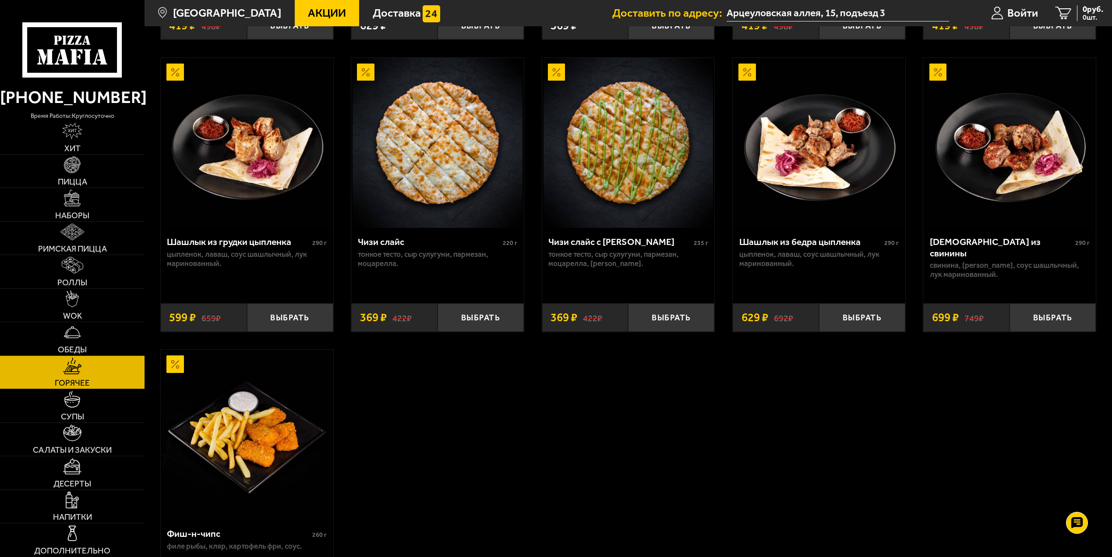
scroll to position [744, 0]
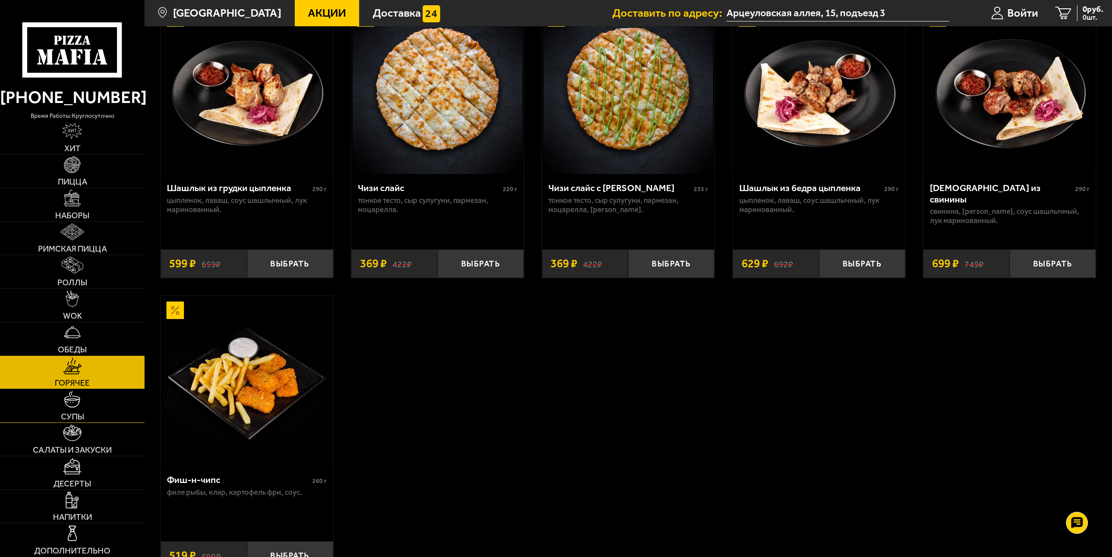
click at [79, 417] on span "Супы" at bounding box center [72, 416] width 23 height 8
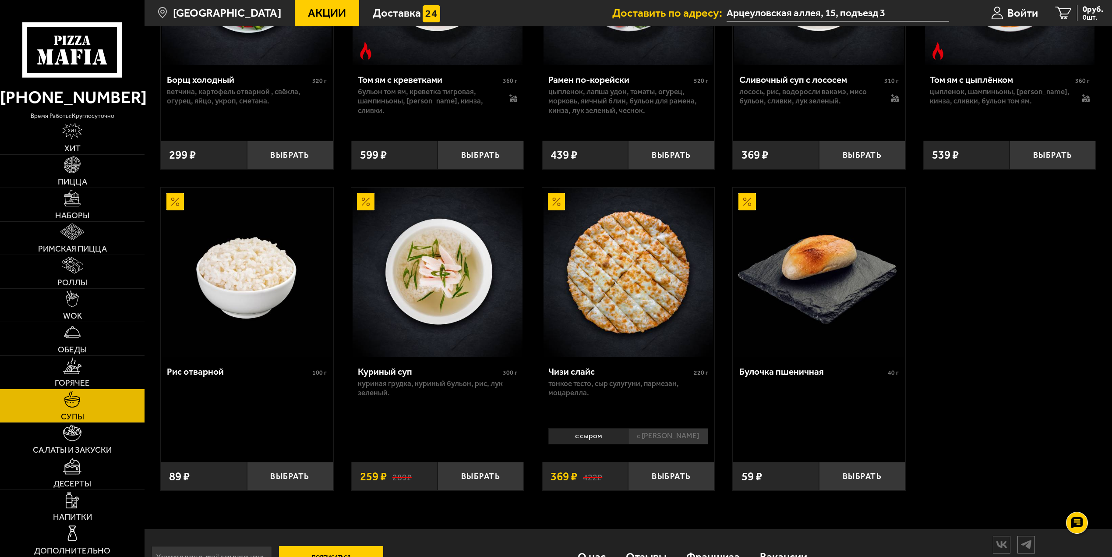
scroll to position [367, 0]
